Goal: Task Accomplishment & Management: Use online tool/utility

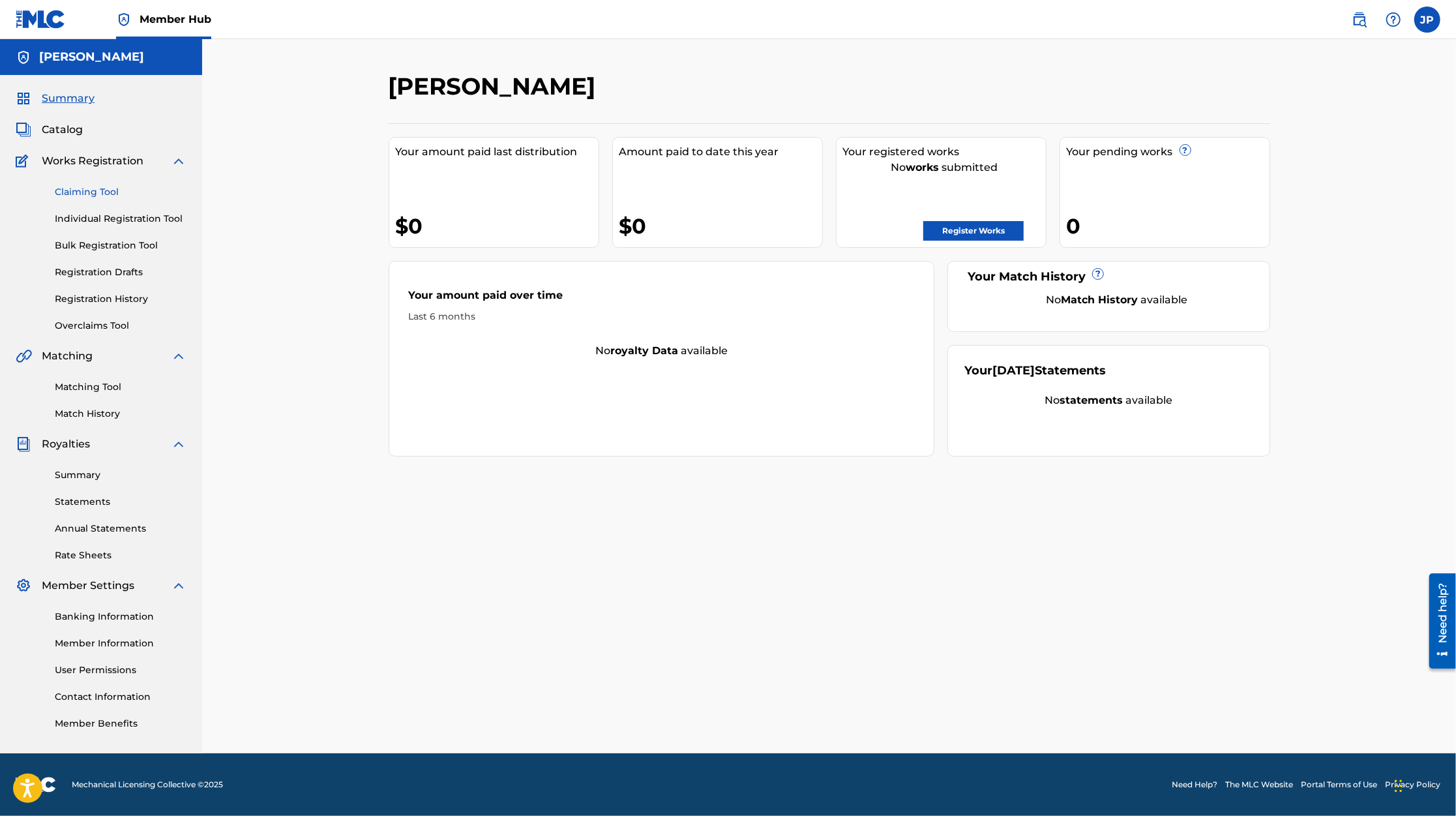
click at [107, 192] on link "Claiming Tool" at bounding box center [120, 192] width 132 height 13
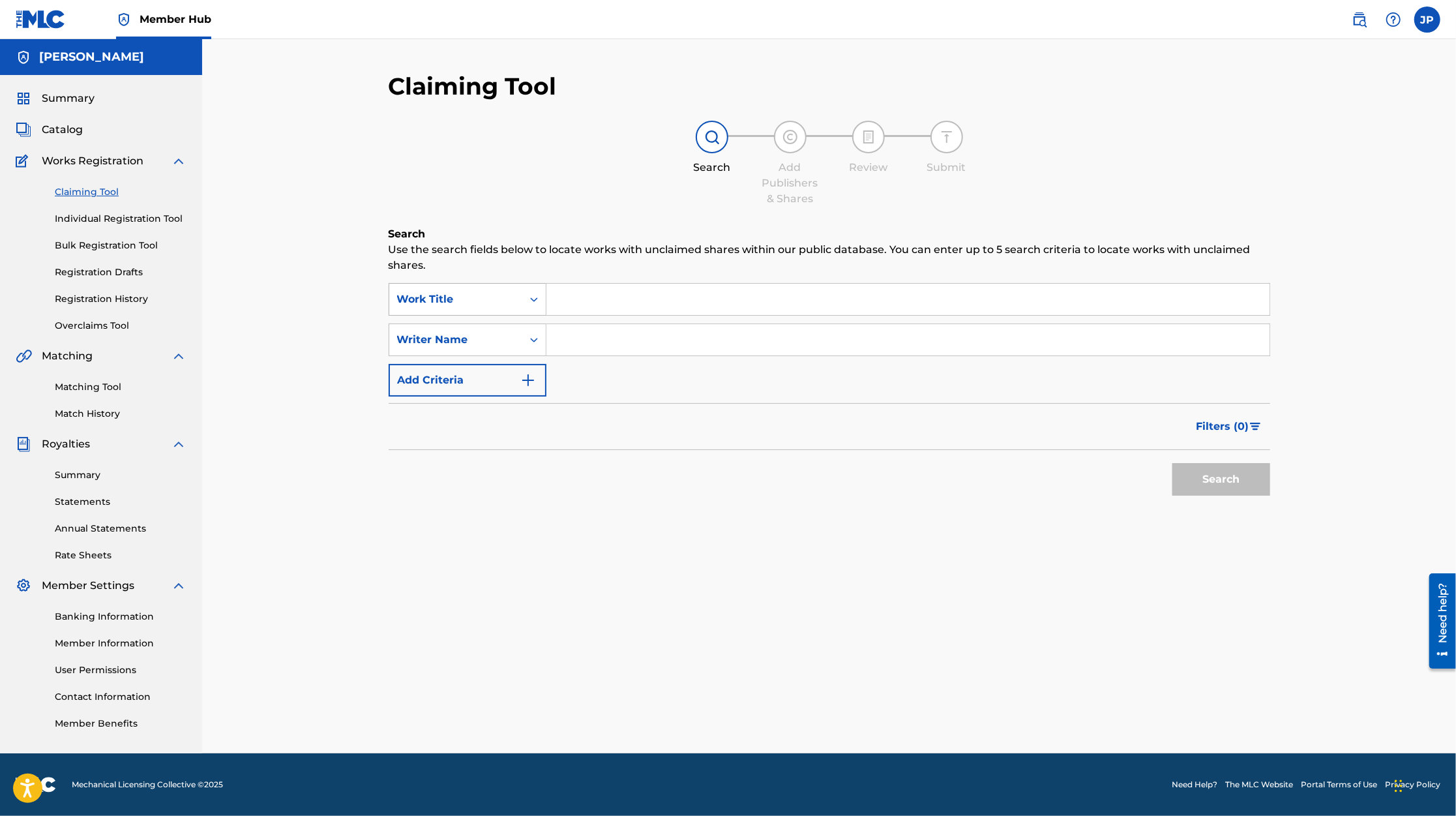
click at [488, 299] on div "Work Title" at bounding box center [456, 299] width 118 height 15
click at [592, 299] on input "Search Form" at bounding box center [908, 299] width 723 height 31
click at [642, 304] on input "Moving on" at bounding box center [908, 299] width 723 height 31
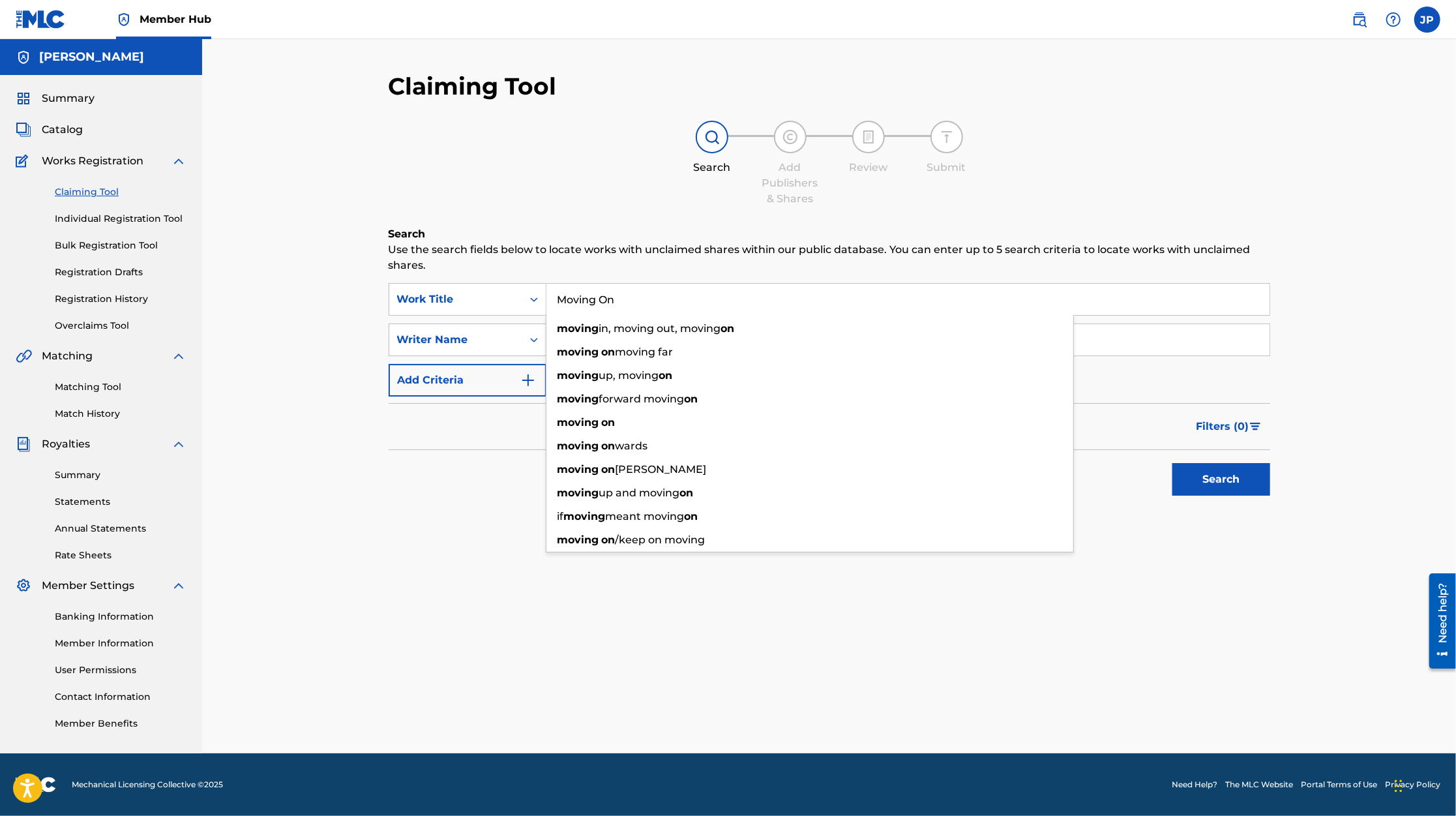
type input "Moving On"
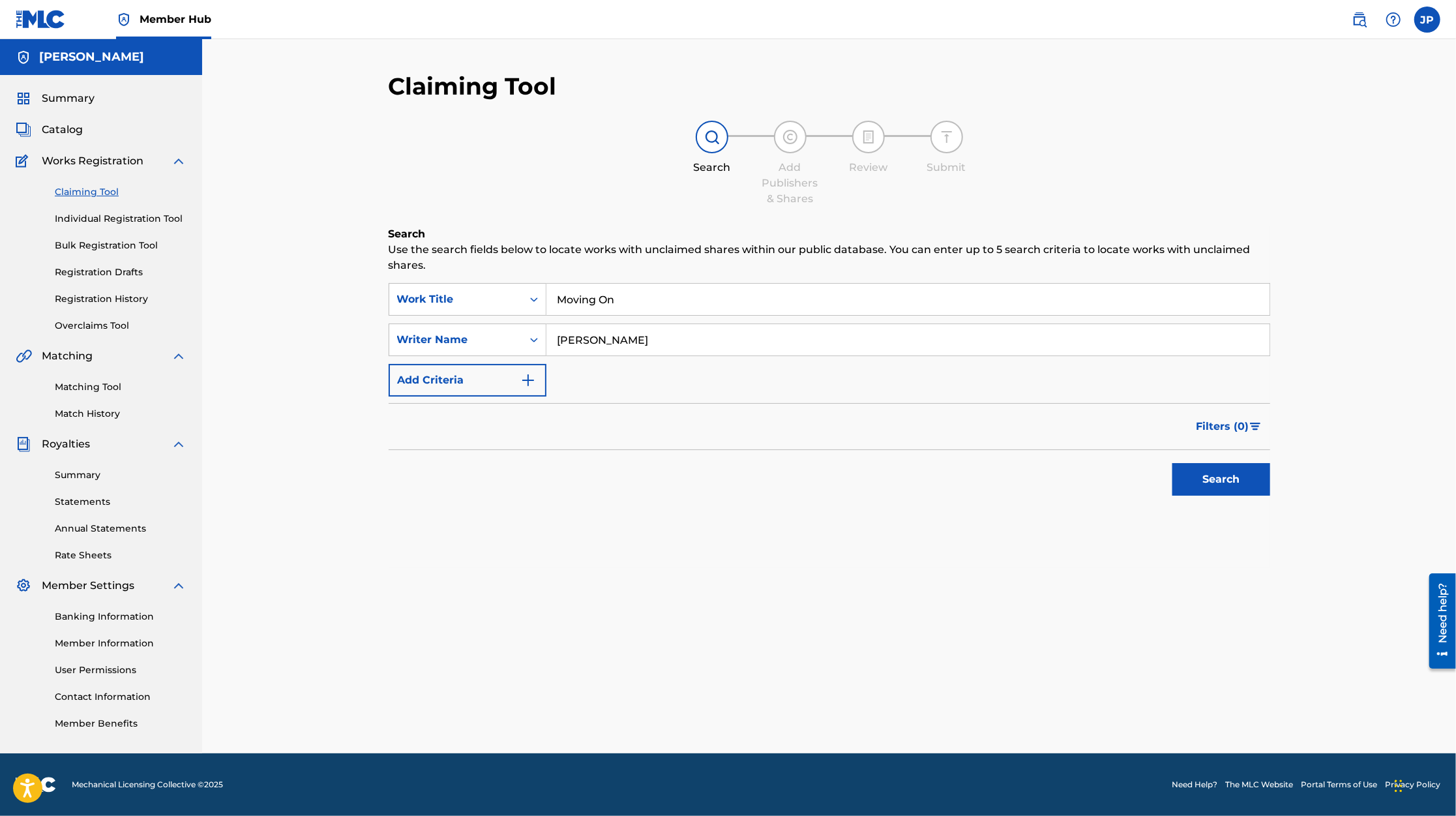
type input "[PERSON_NAME]"
click at [1220, 488] on button "Search" at bounding box center [1221, 479] width 98 height 33
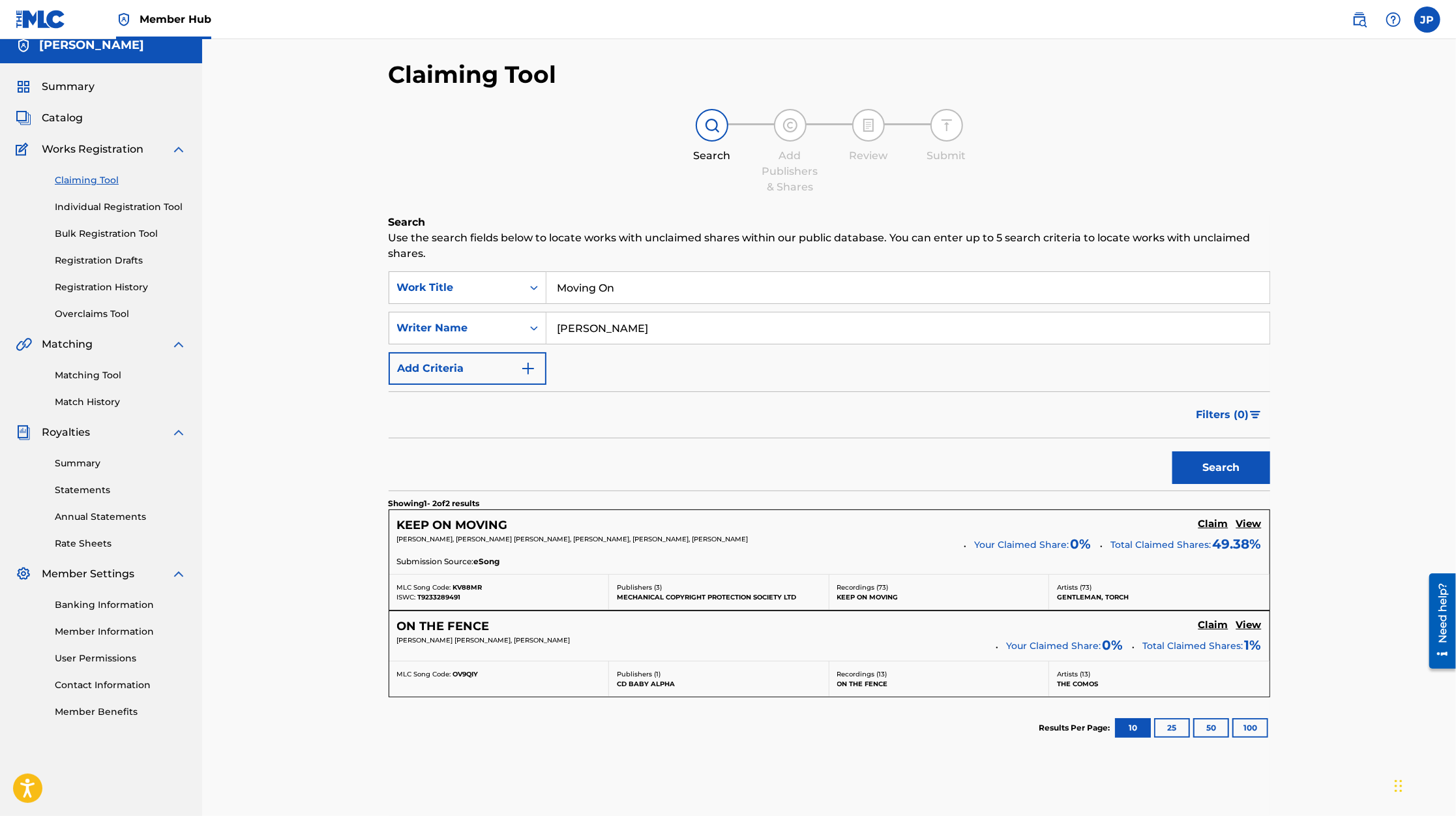
scroll to position [22, 0]
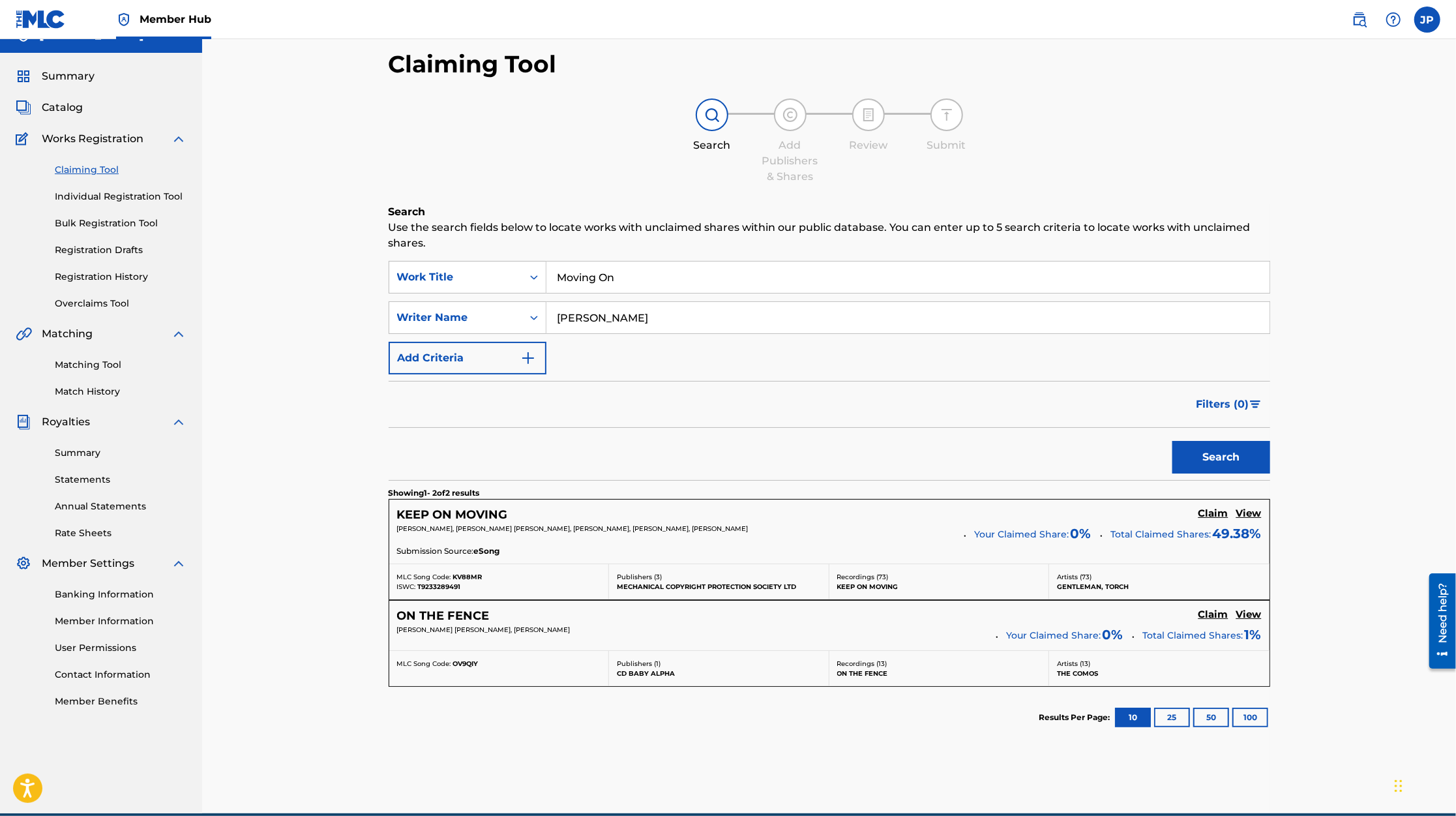
click at [621, 268] on input "Moving On" at bounding box center [908, 277] width 723 height 31
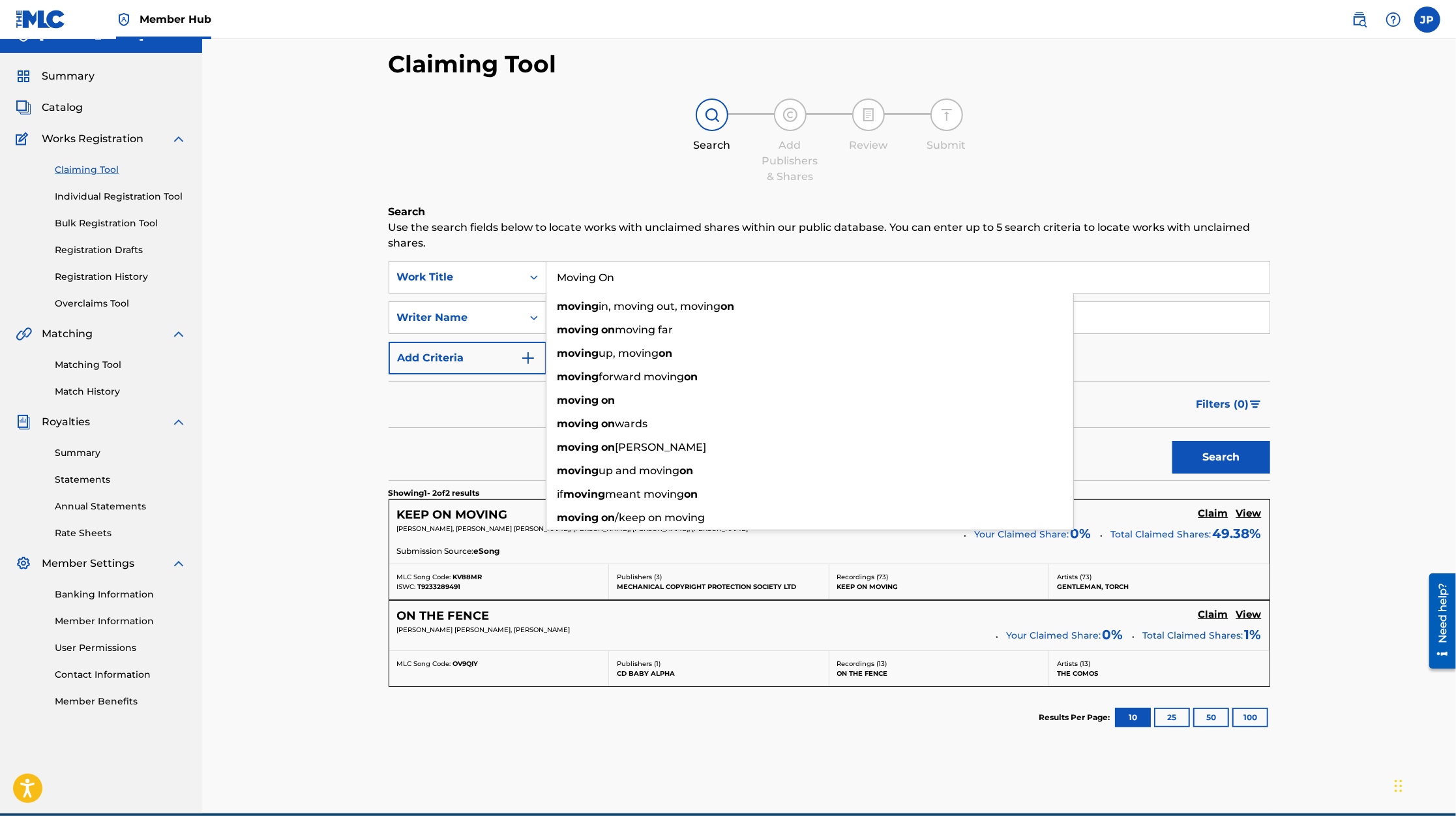
click at [621, 268] on input "Moving On" at bounding box center [908, 277] width 723 height 31
type input "The Same"
click at [761, 191] on div "Claiming Tool Search Add Publishers & Shares Review Submit Search Use the searc…" at bounding box center [829, 431] width 881 height 764
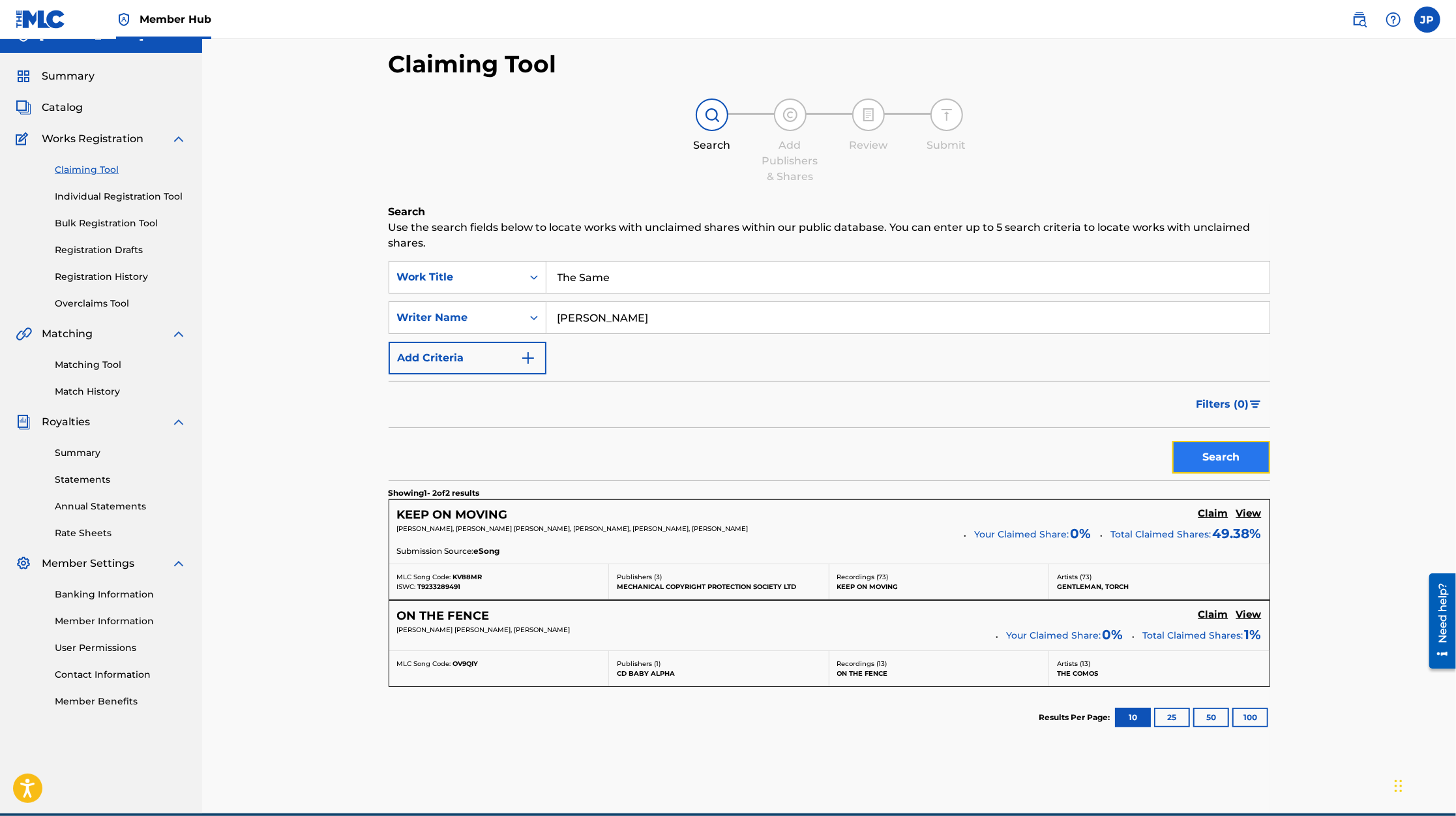
click at [1197, 444] on button "Search" at bounding box center [1221, 457] width 98 height 33
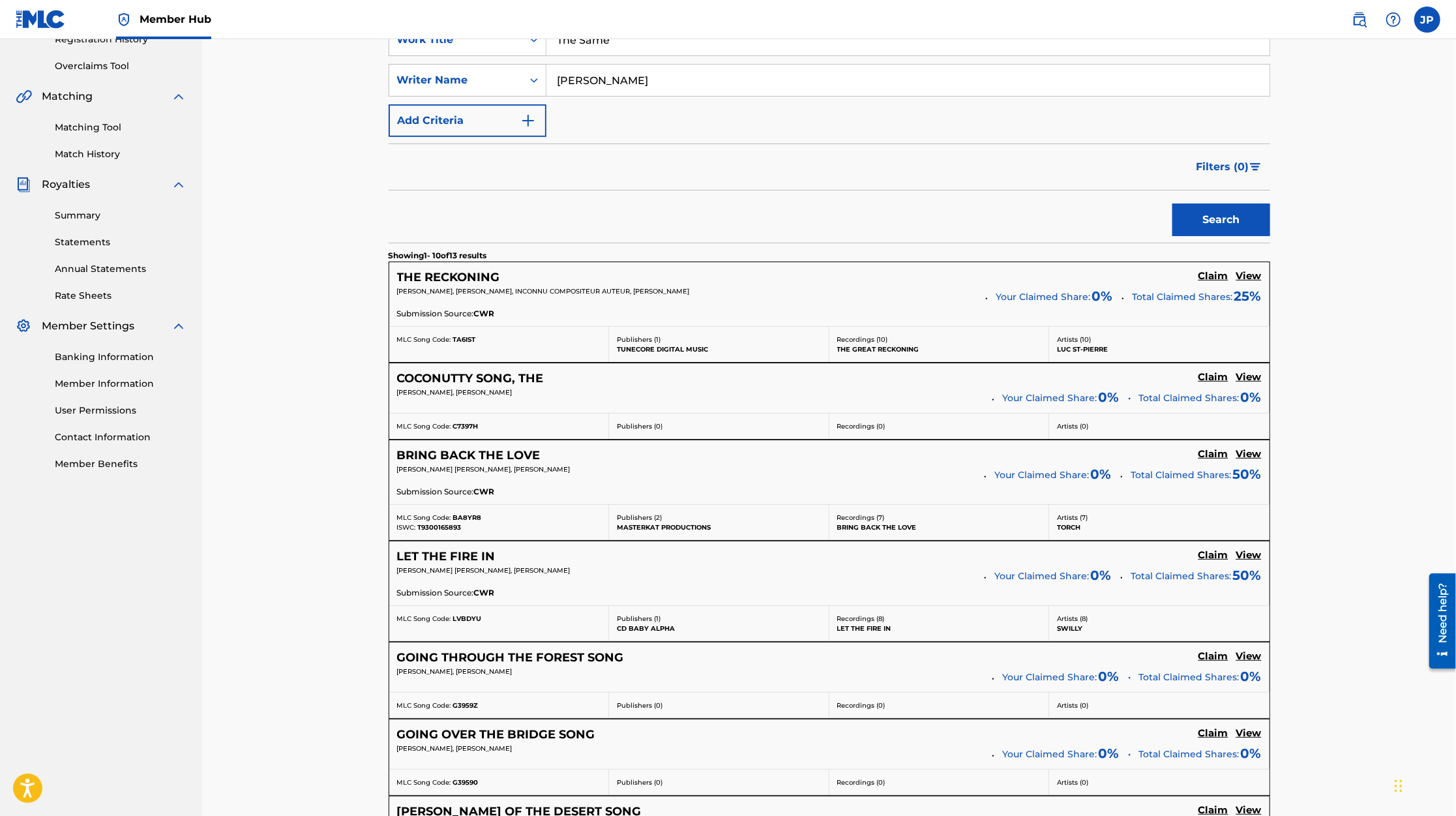
scroll to position [0, 0]
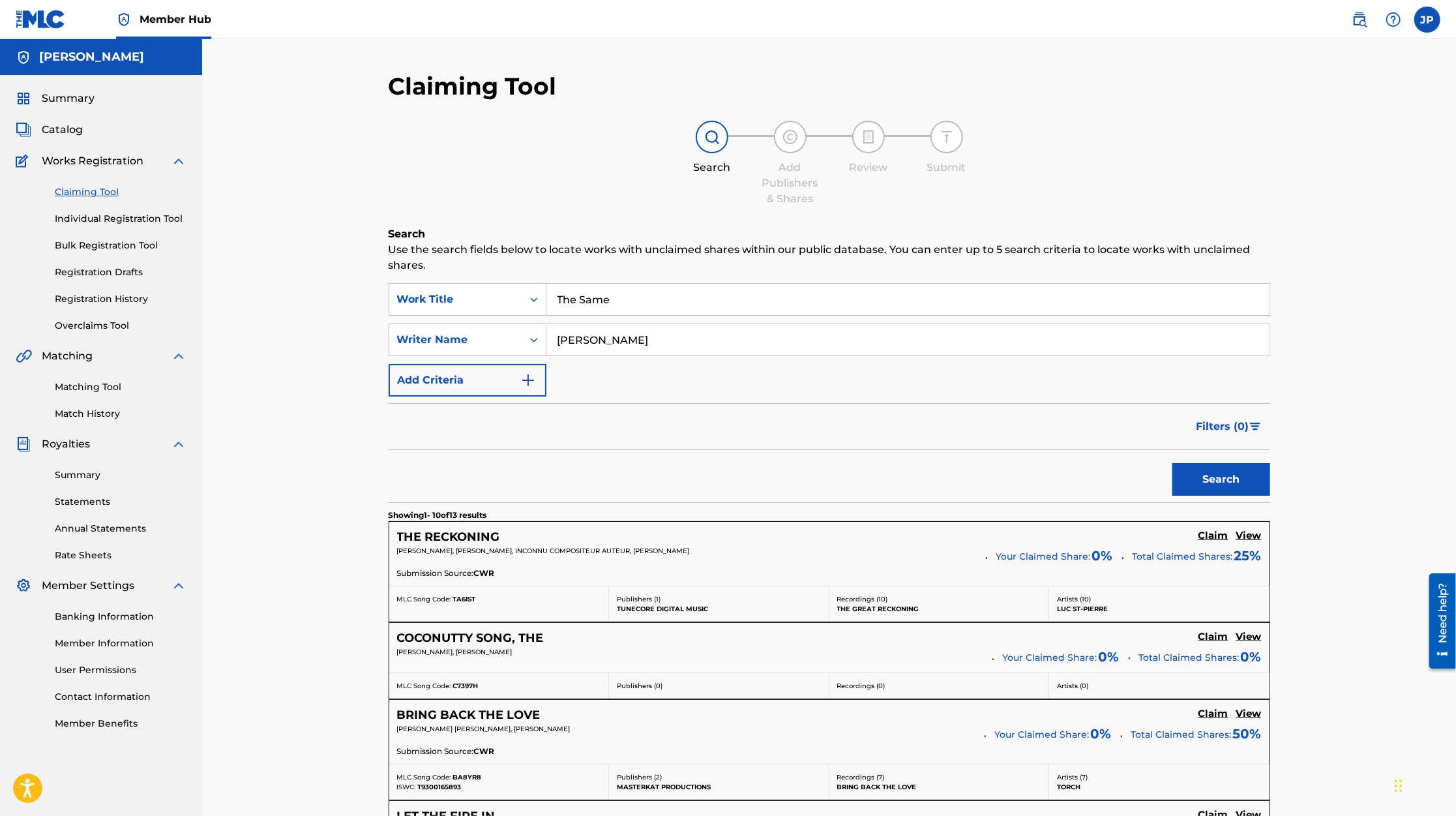
click at [660, 352] on input "[PERSON_NAME]" at bounding box center [908, 340] width 723 height 31
click at [519, 305] on div "Work Title" at bounding box center [455, 299] width 133 height 25
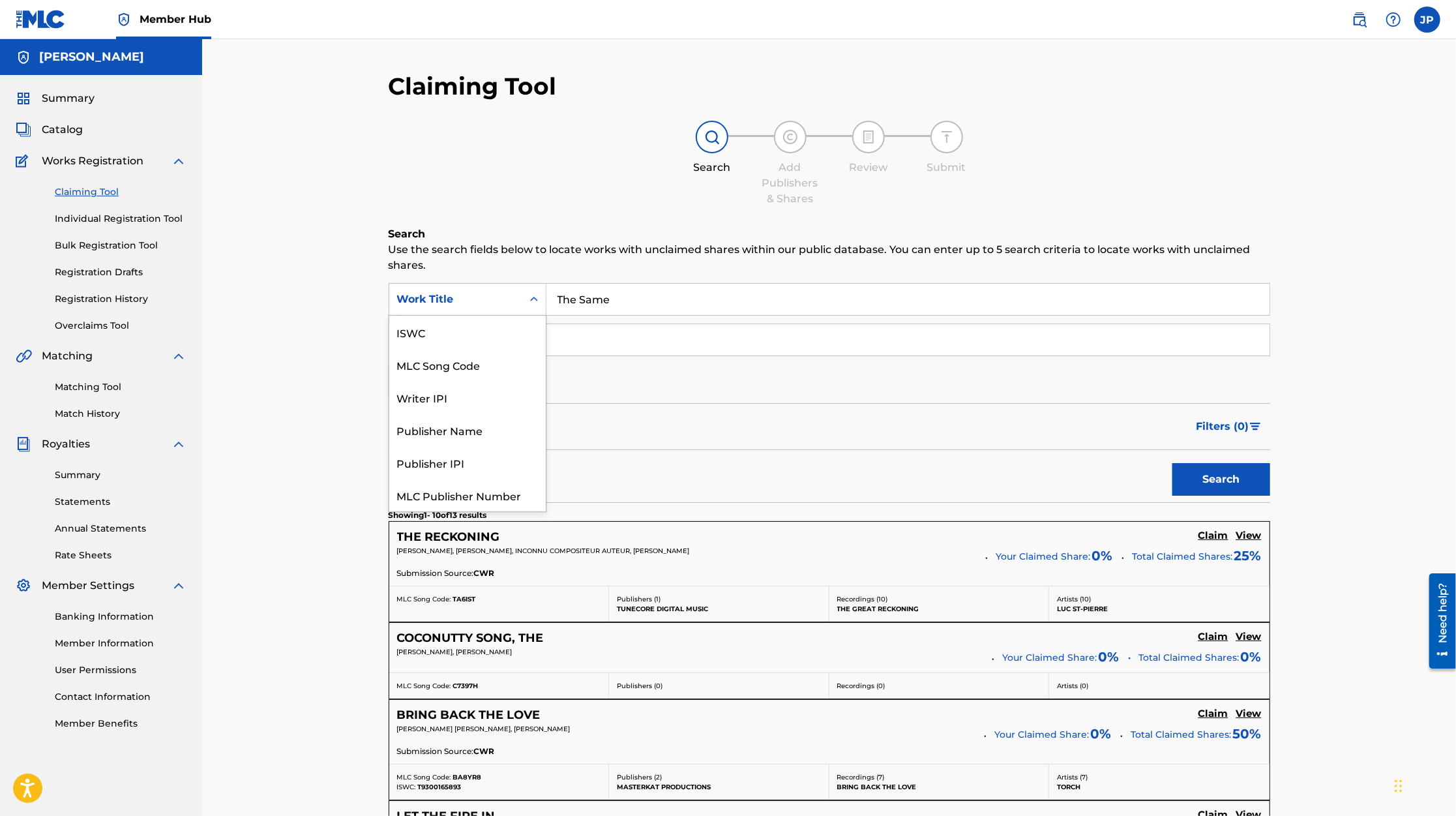
scroll to position [33, 0]
click at [508, 364] on div "Writer IPI" at bounding box center [467, 365] width 156 height 33
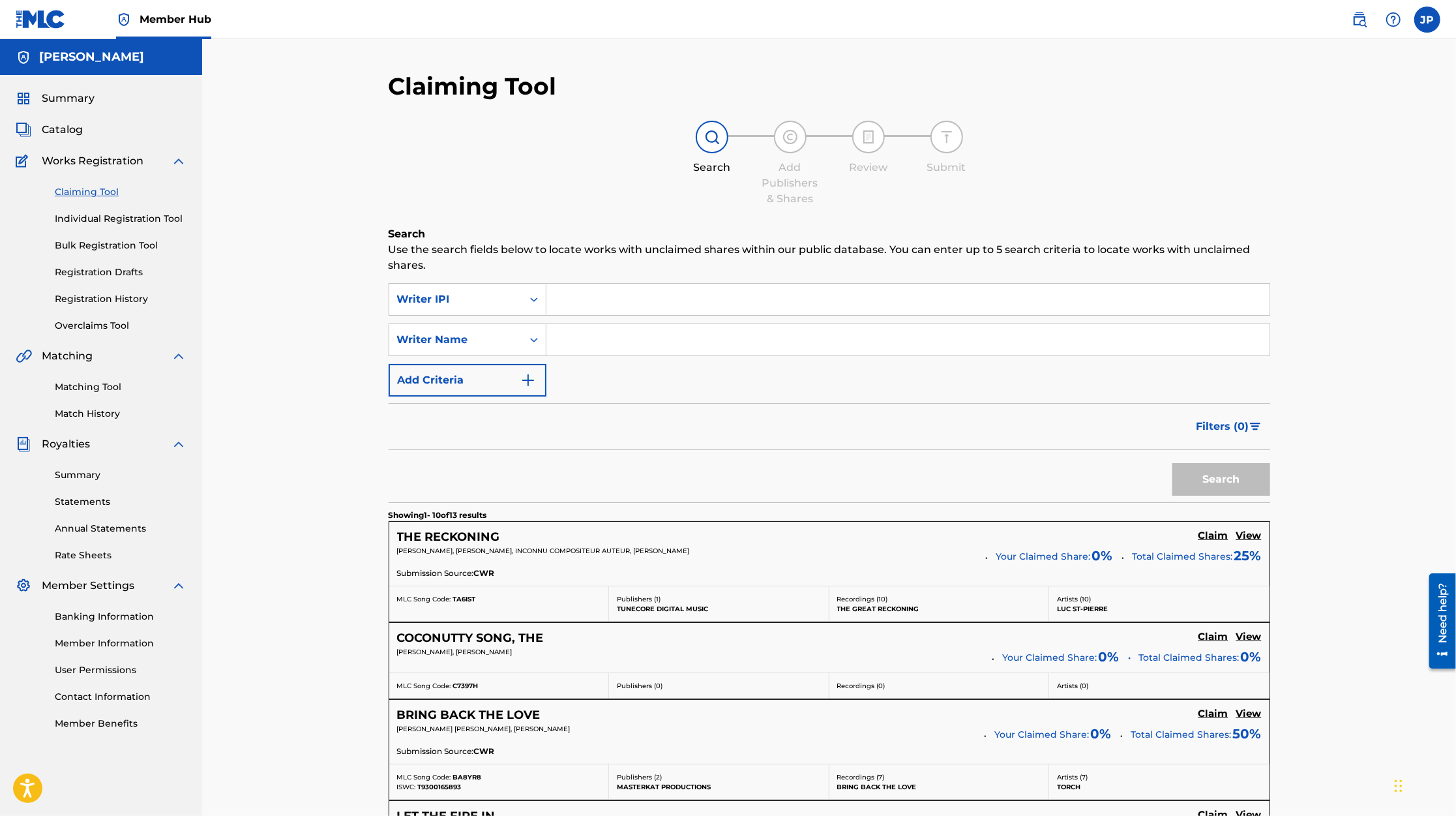
click at [605, 304] on input "Search Form" at bounding box center [908, 299] width 723 height 31
paste input "00824278038"
type input "00824278038"
click at [592, 336] on input "Search Form" at bounding box center [908, 340] width 723 height 31
type input "[PERSON_NAME]"
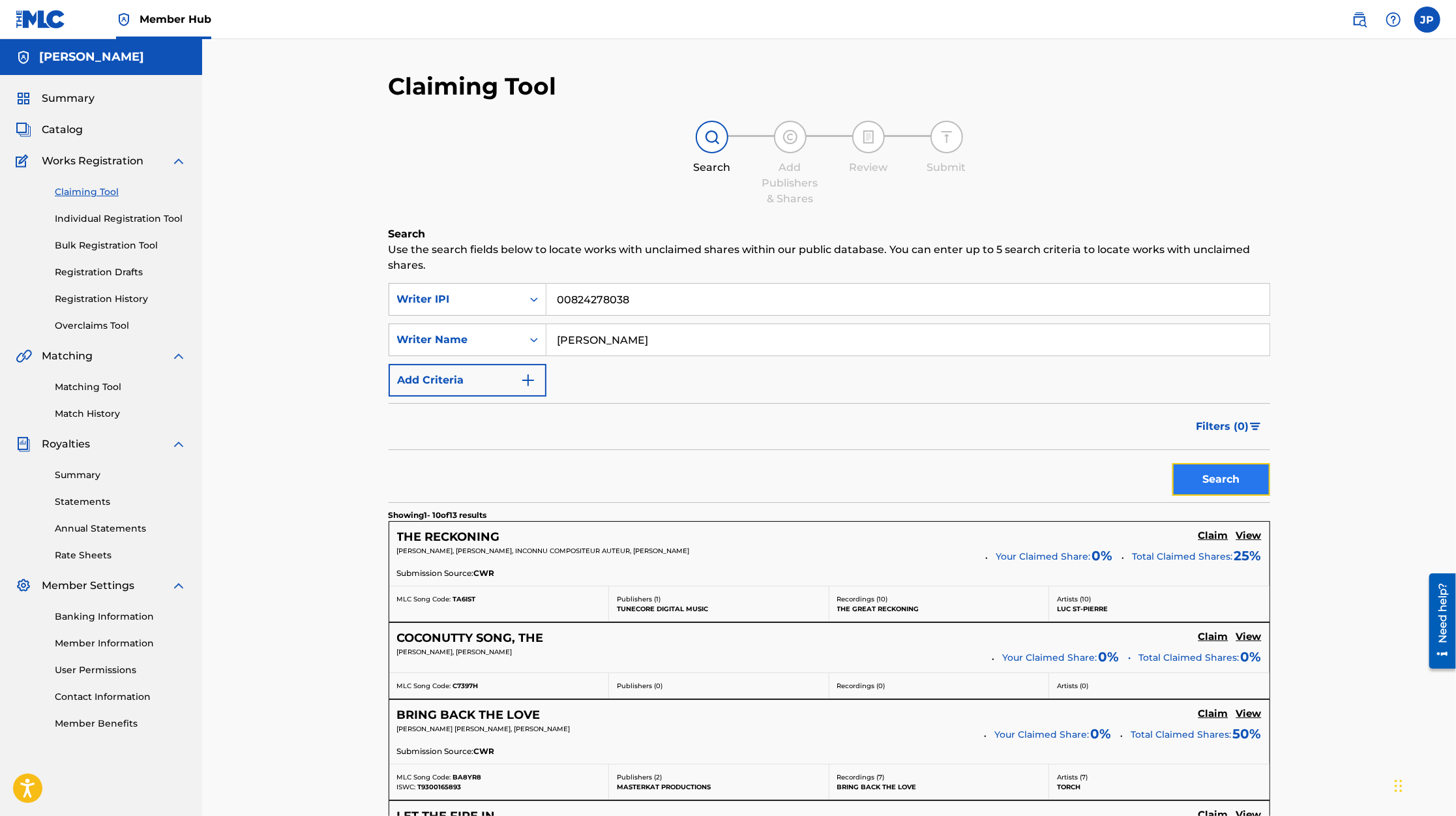
click at [1203, 471] on button "Search" at bounding box center [1221, 479] width 98 height 33
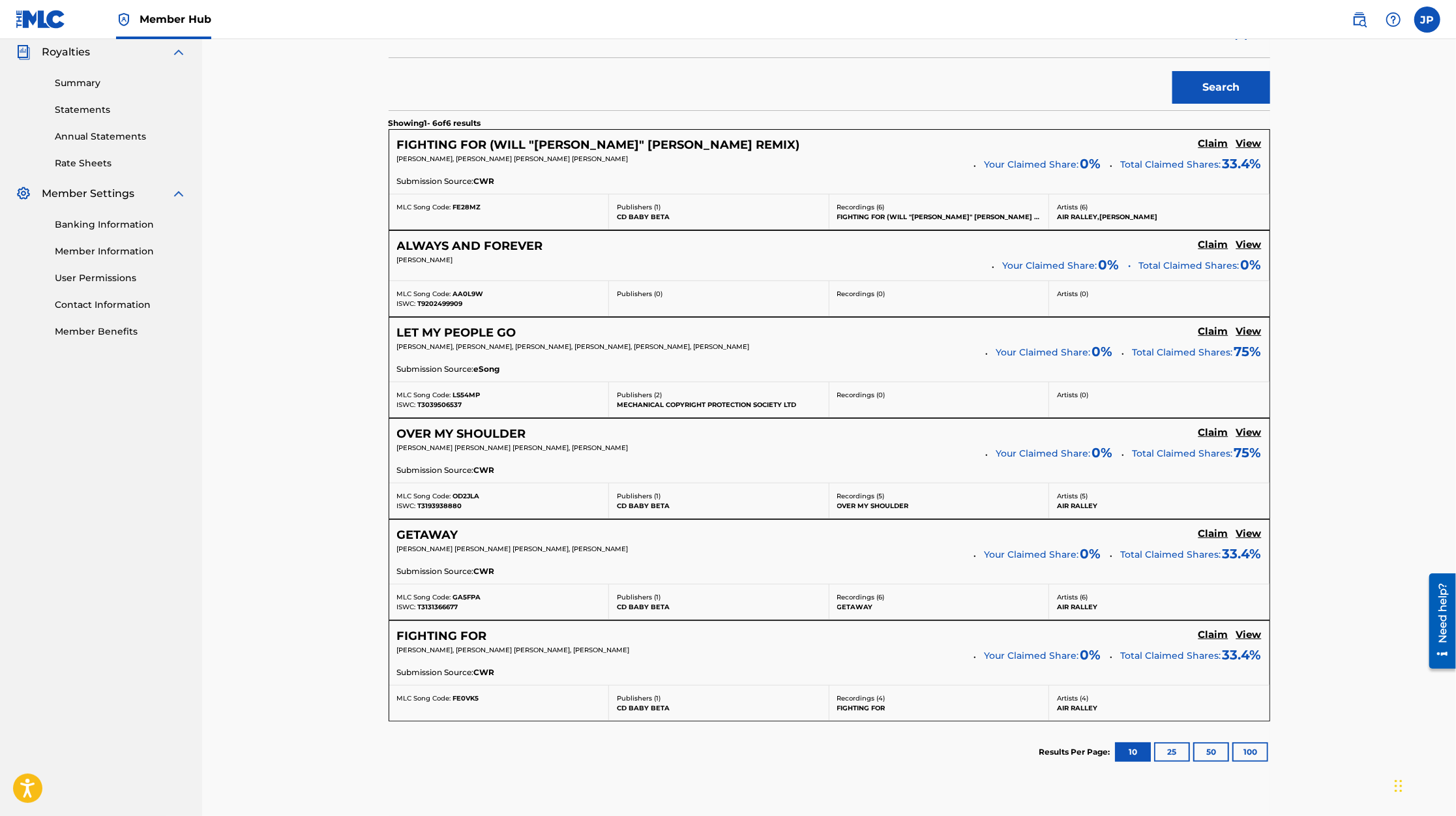
scroll to position [482, 0]
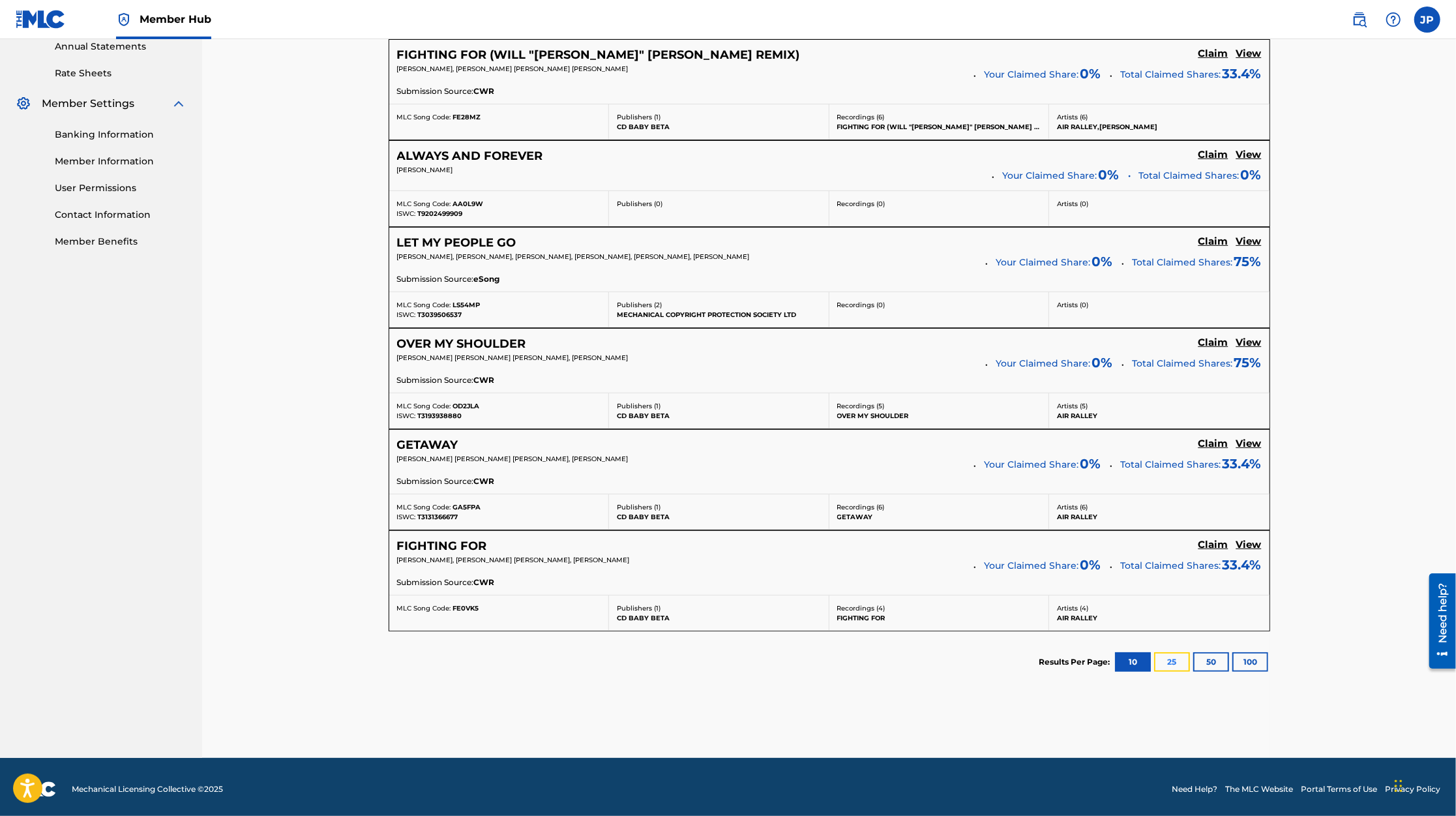
click at [1168, 659] on button "25" at bounding box center [1172, 661] width 36 height 19
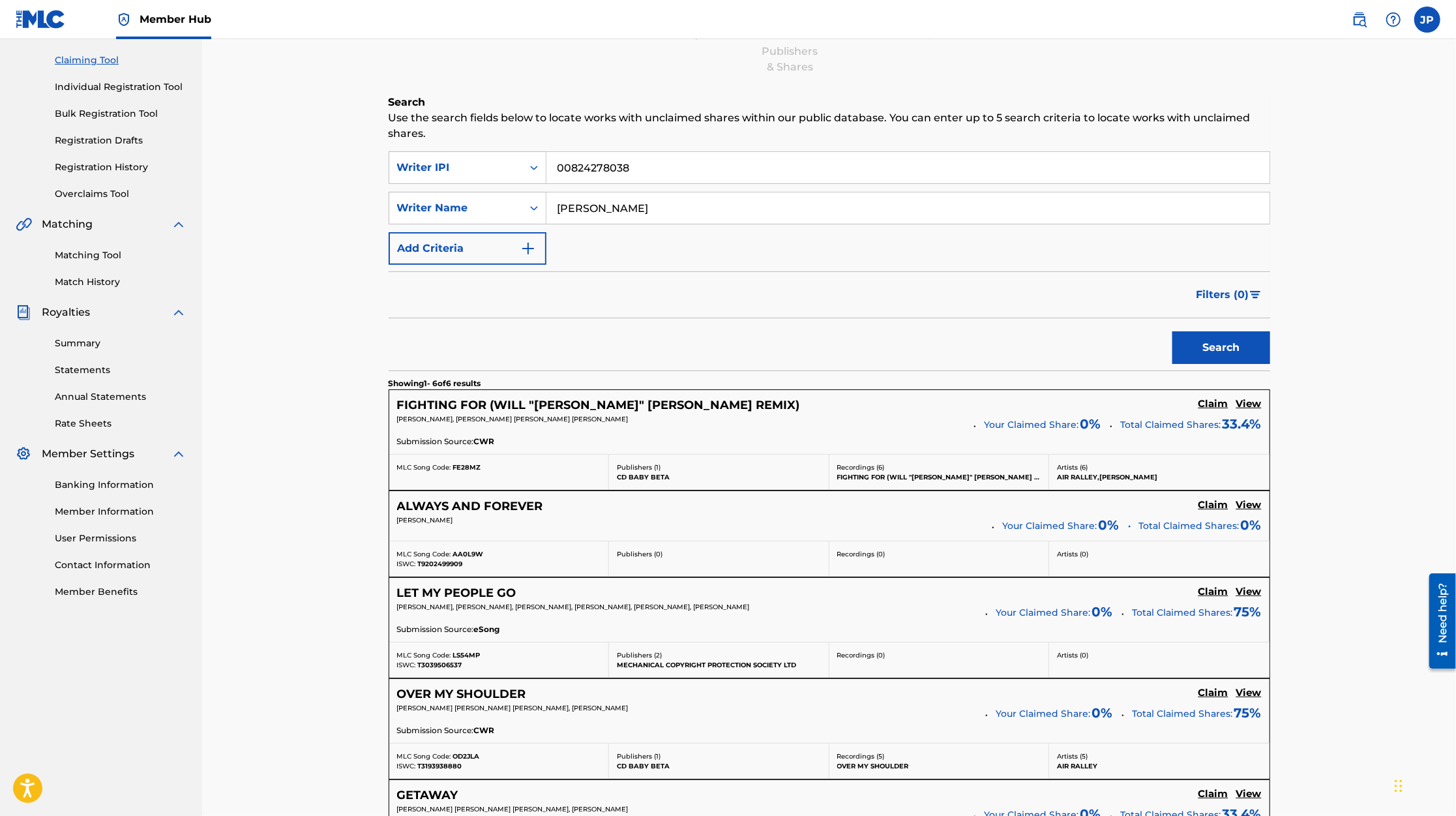
scroll to position [449, 0]
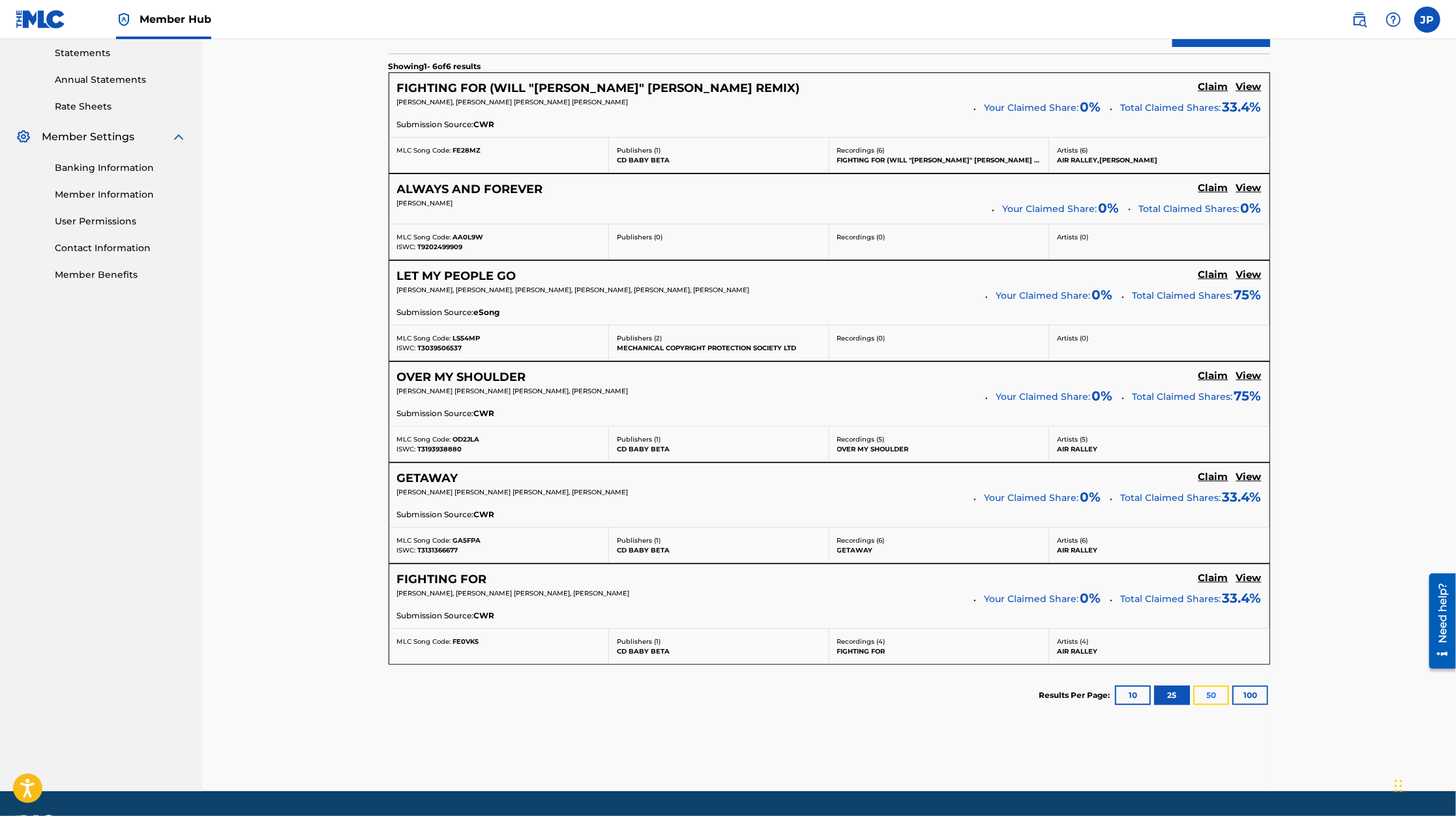
click at [1207, 688] on button "50" at bounding box center [1211, 695] width 36 height 19
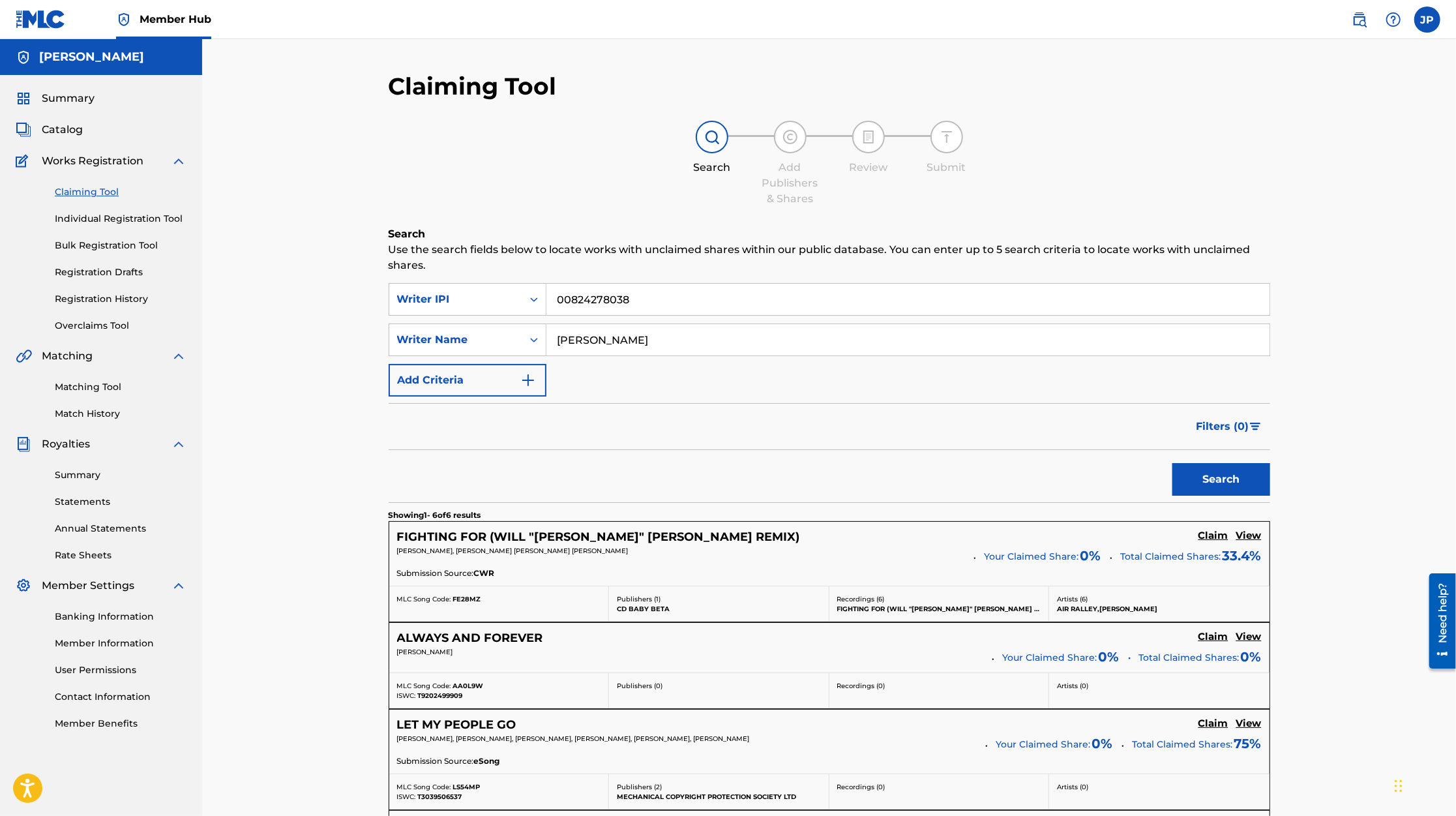
scroll to position [413, 0]
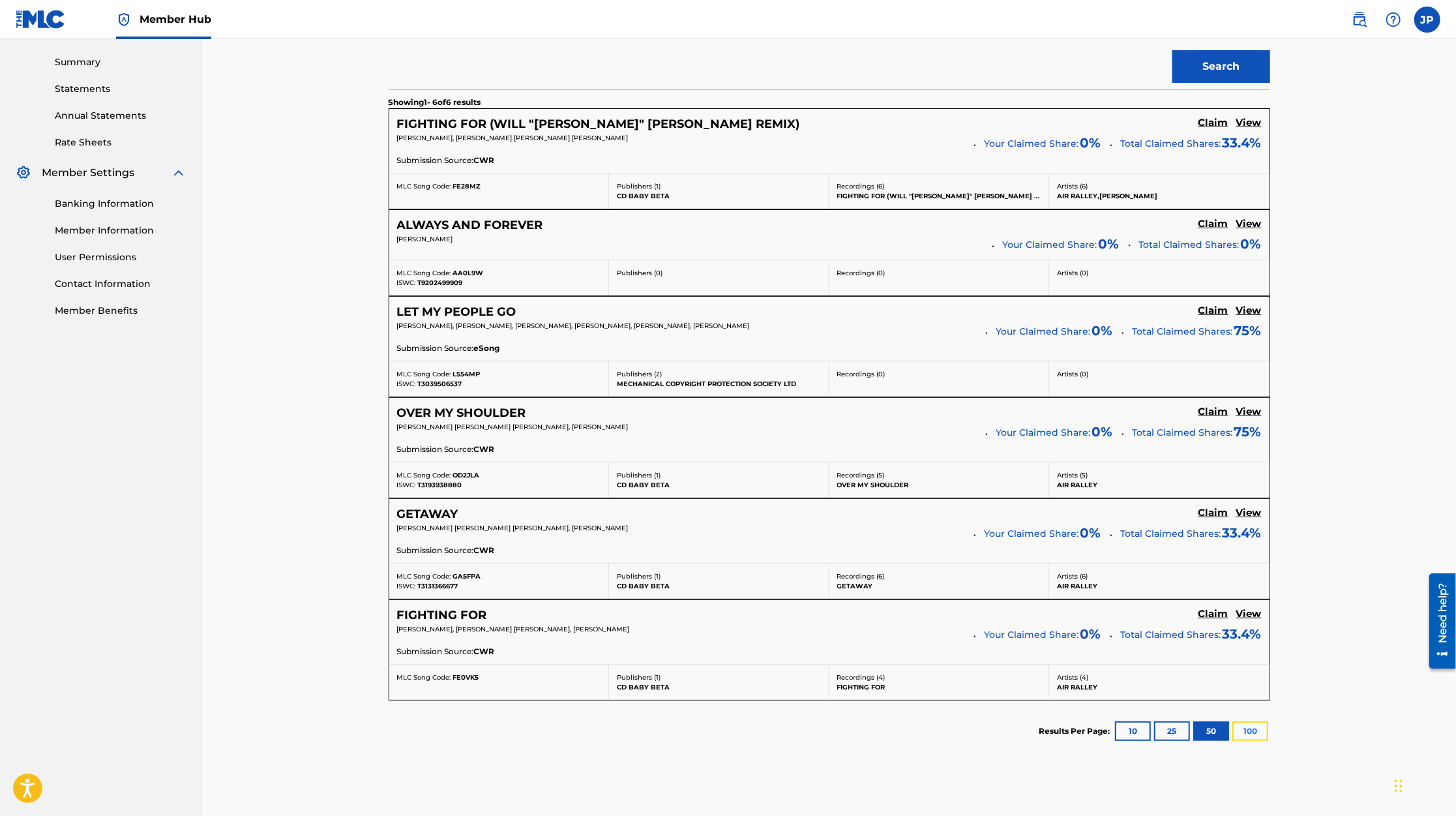
click at [1249, 730] on button "100" at bounding box center [1250, 731] width 36 height 19
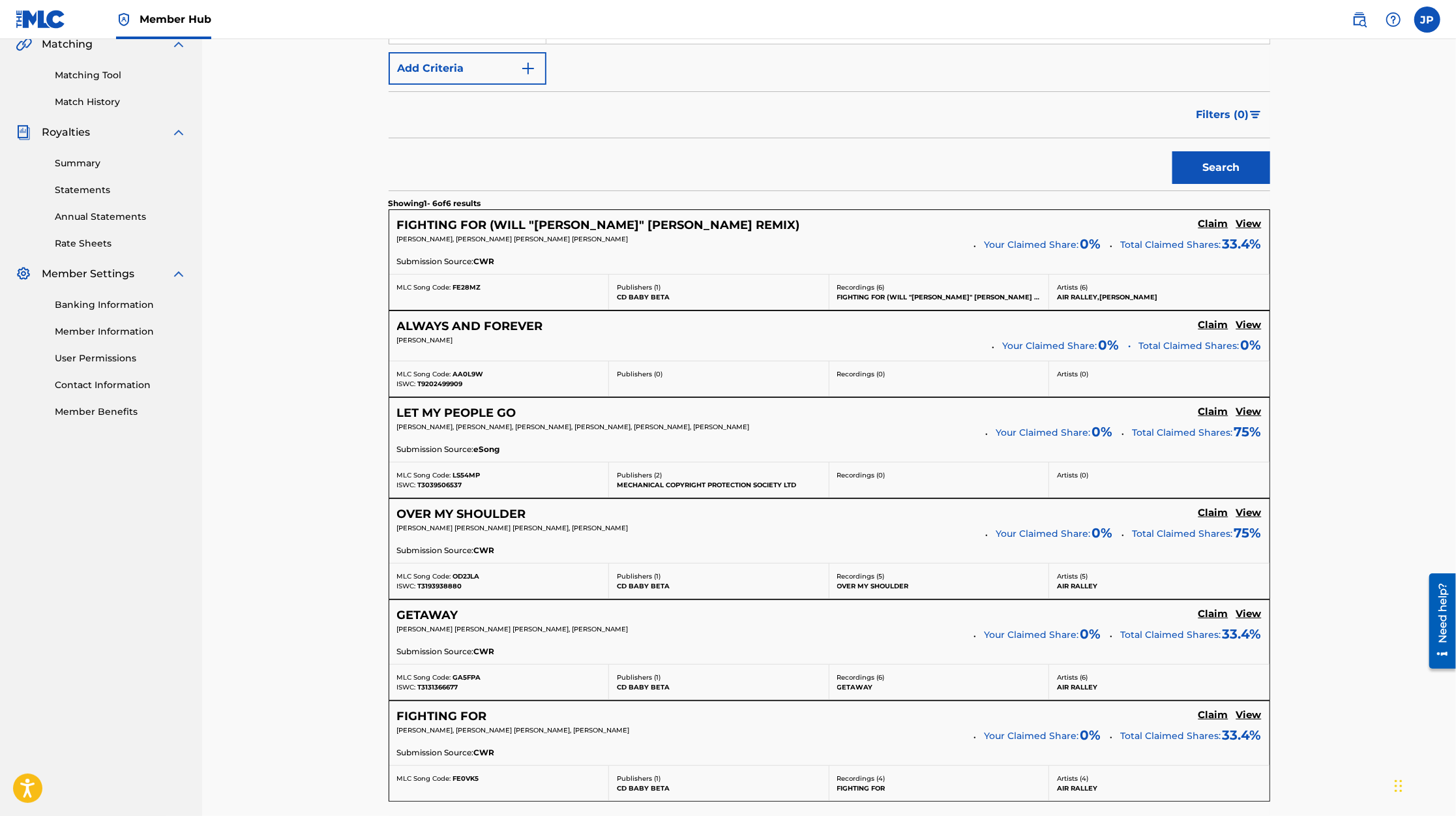
scroll to position [482, 0]
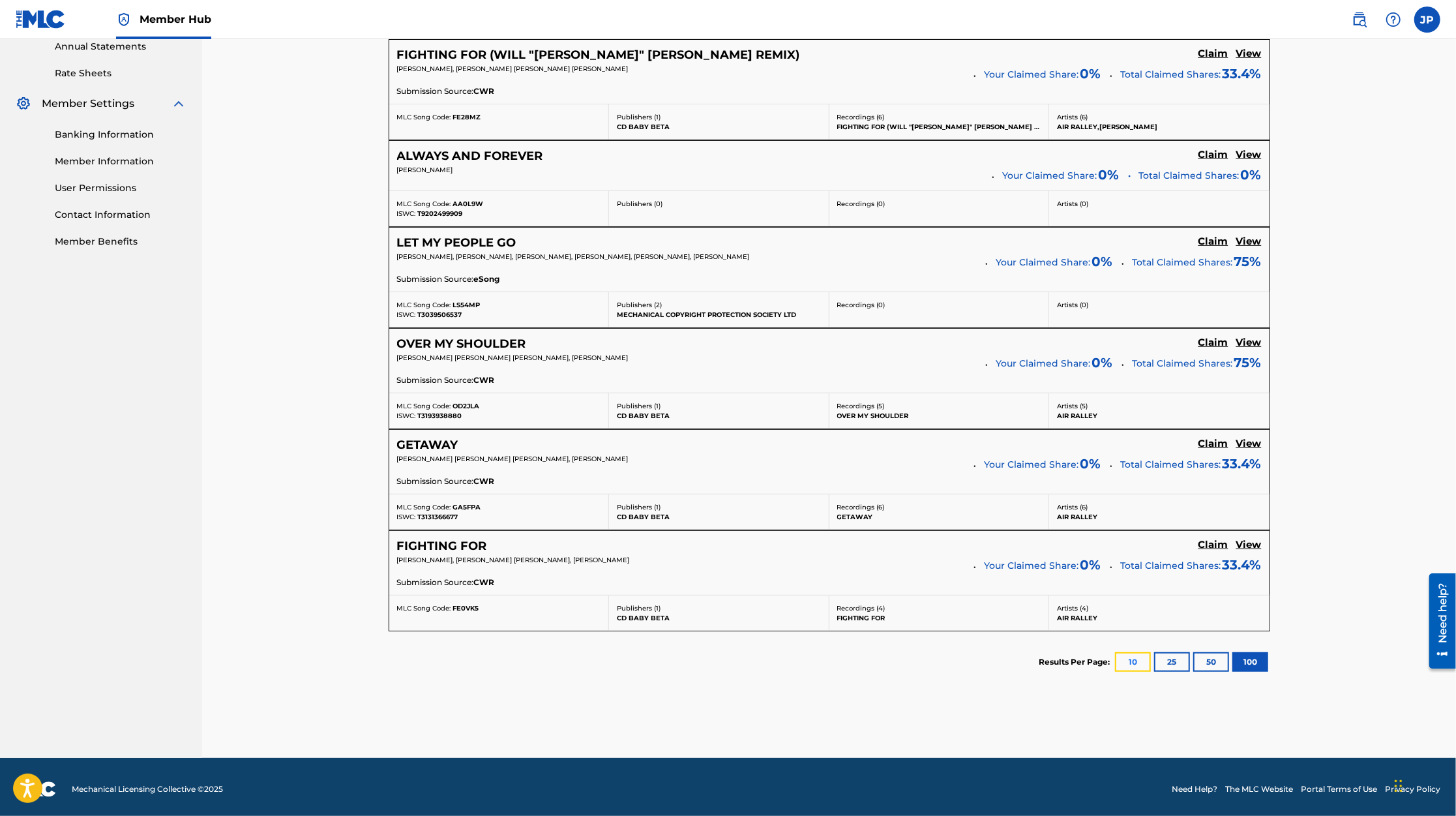
click at [1144, 656] on button "10" at bounding box center [1133, 661] width 36 height 19
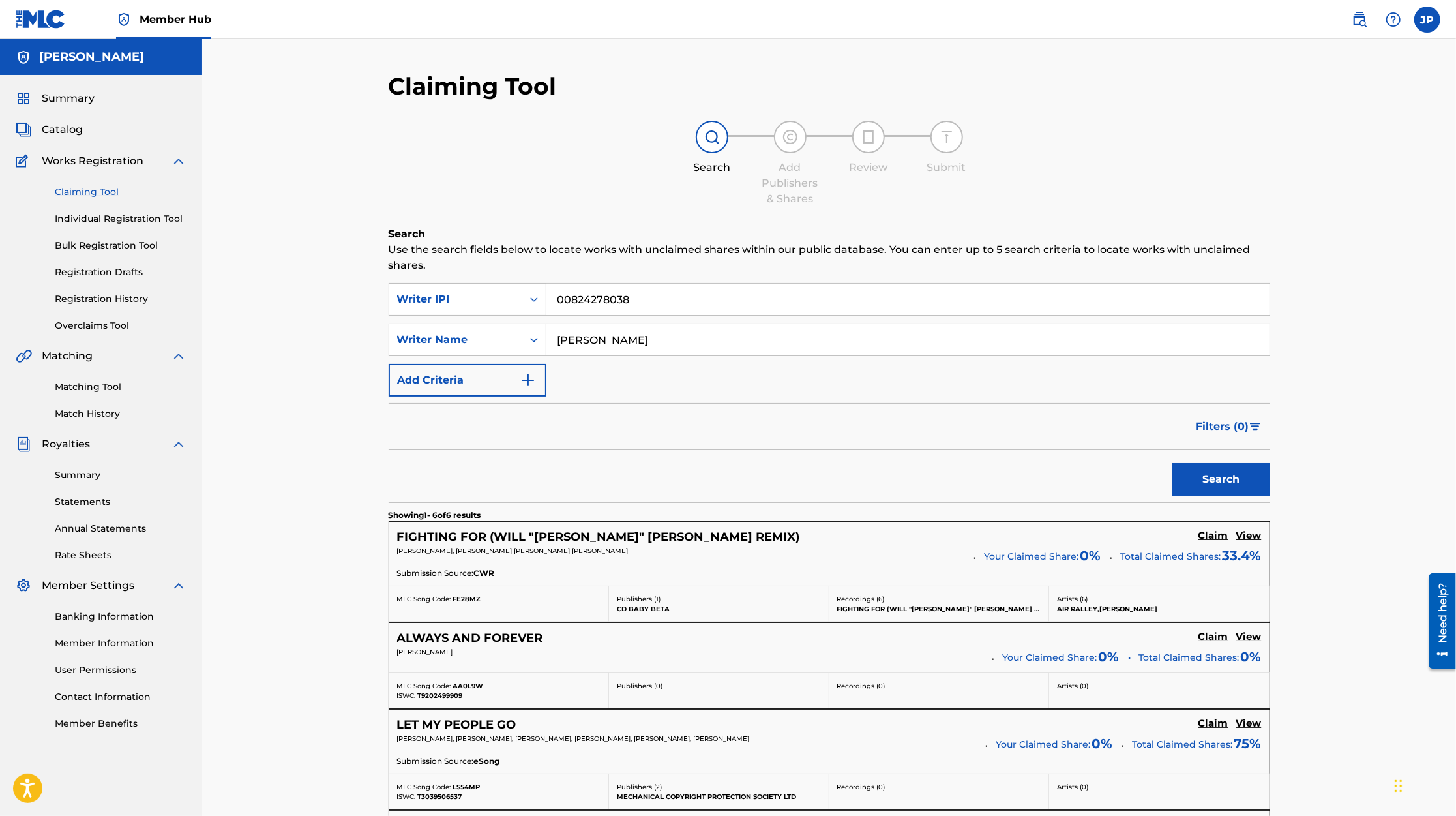
click at [604, 214] on div "Claiming Tool Search Add Publishers & Shares Review Submit Search Use the searc…" at bounding box center [829, 655] width 881 height 1168
click at [636, 300] on input "00824278038" at bounding box center [908, 299] width 723 height 31
paste input "751525939"
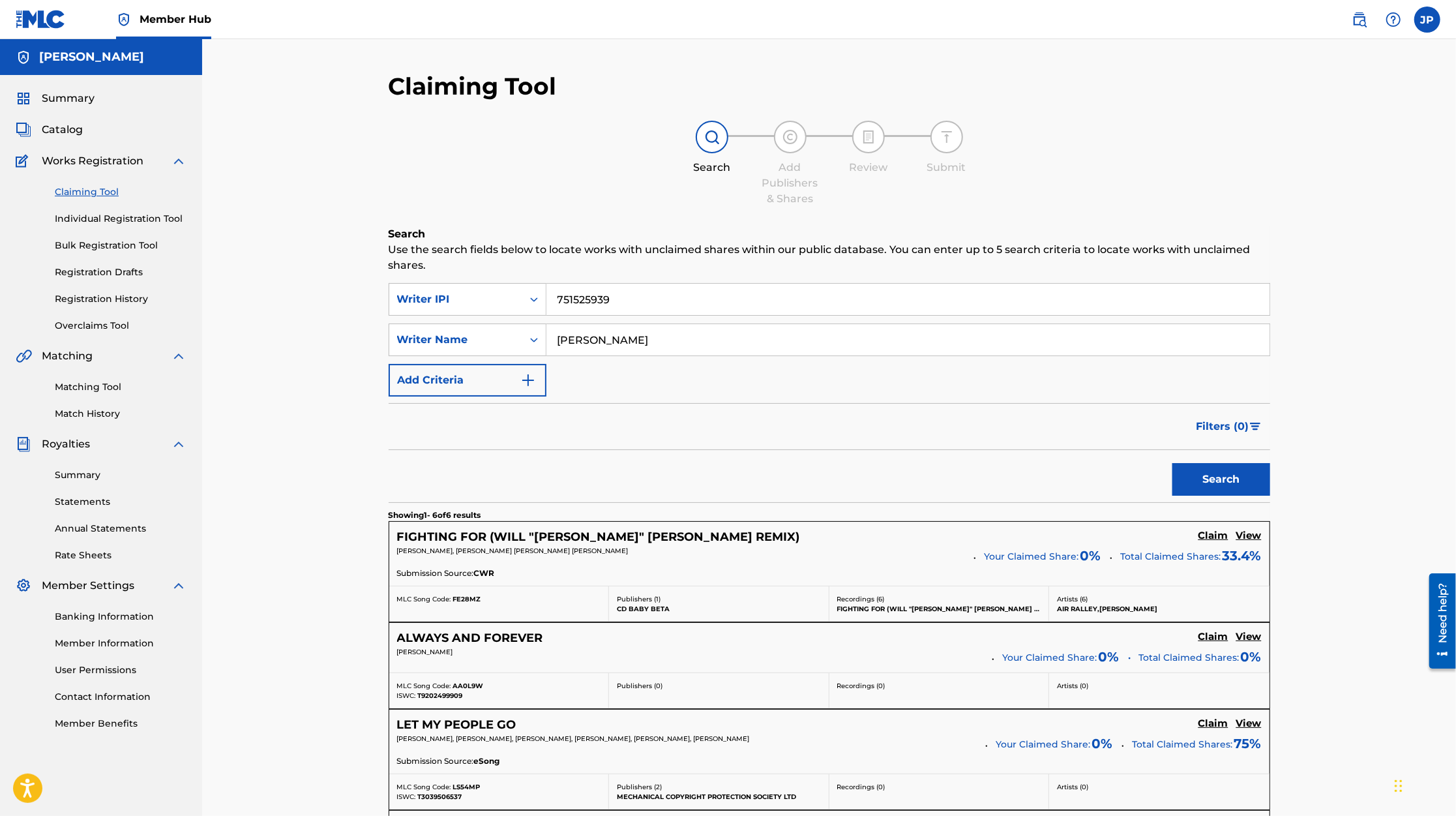
type input "751525939"
click at [698, 348] on input "[PERSON_NAME]" at bounding box center [908, 340] width 723 height 31
type input "[PERSON_NAME]"
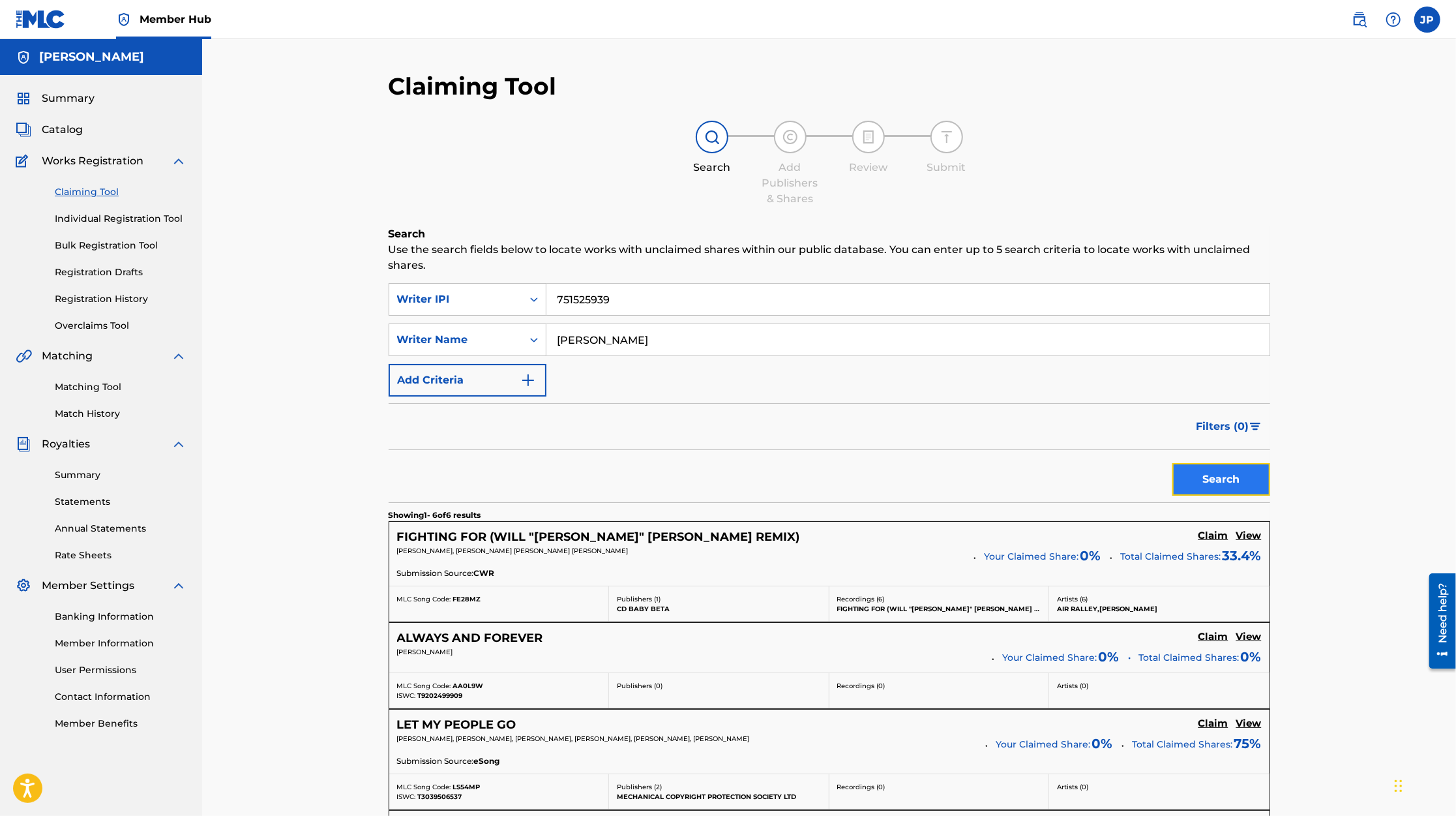
click at [1198, 466] on button "Search" at bounding box center [1221, 479] width 98 height 33
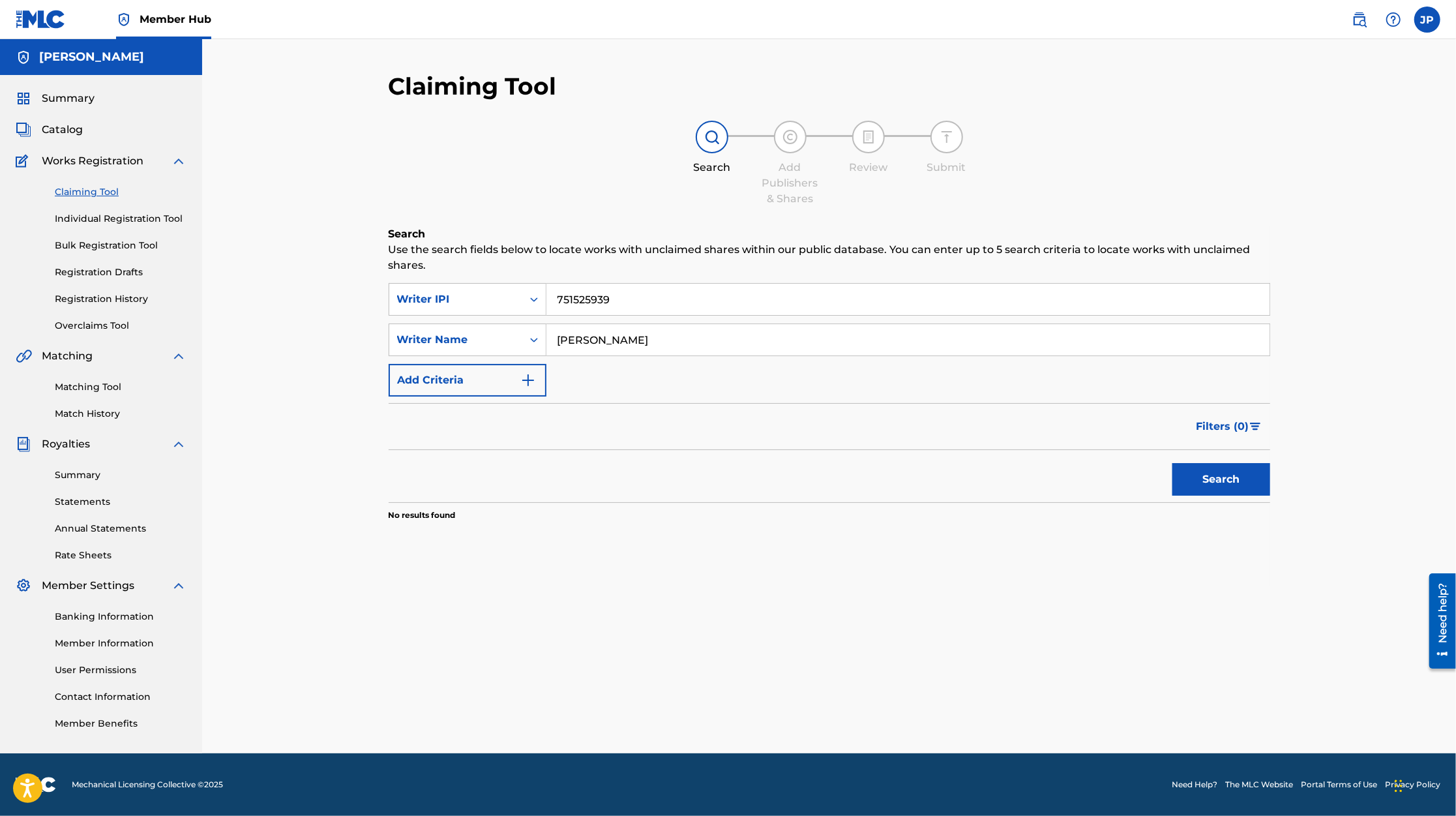
click at [950, 287] on input "751525939" at bounding box center [908, 299] width 723 height 31
